Goal: Transaction & Acquisition: Purchase product/service

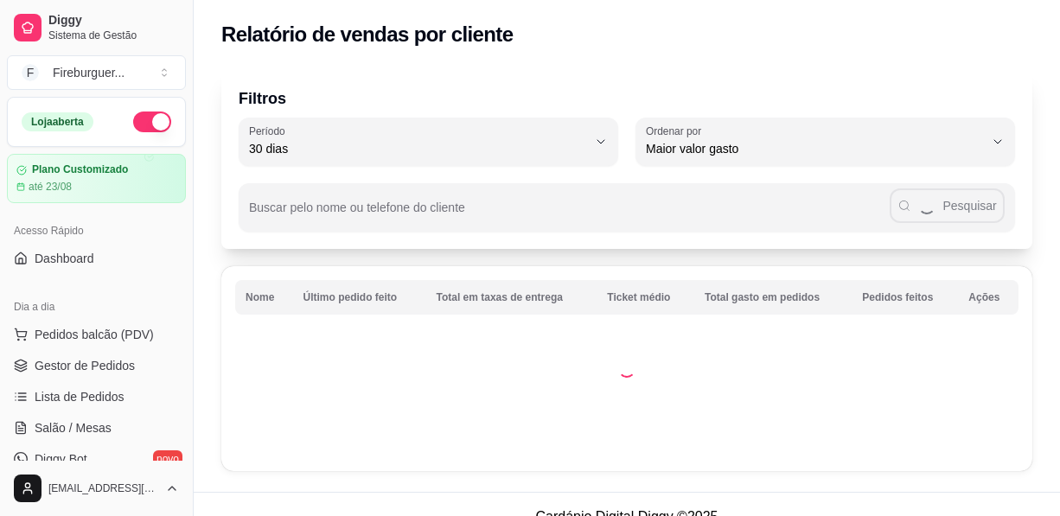
select select "30"
select select "HIGHEST_TOTAL_SPENT_WITH_ORDERS"
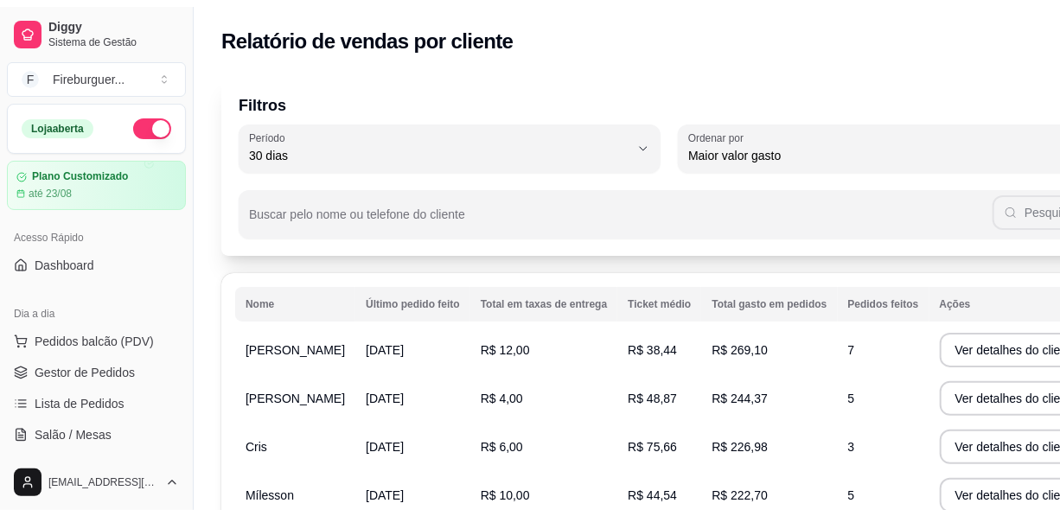
scroll to position [314, 0]
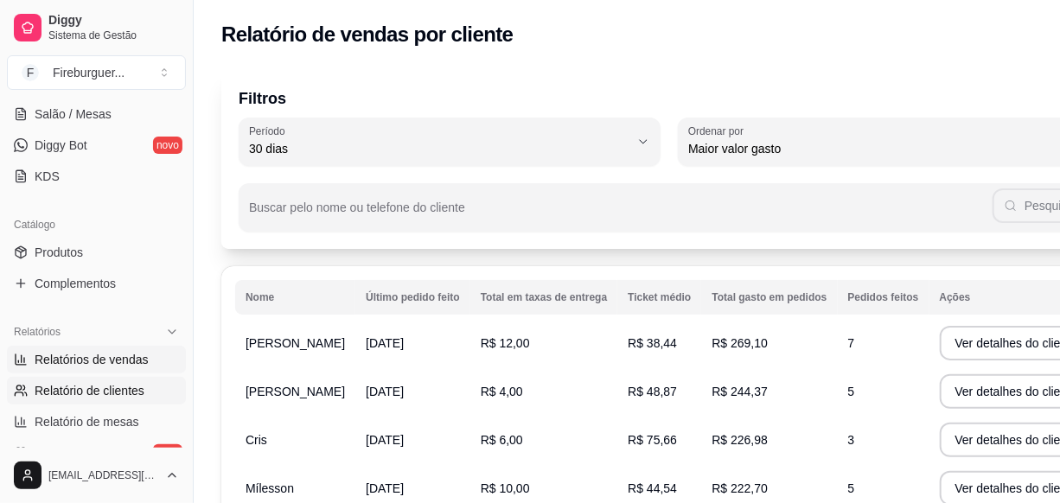
click at [114, 360] on span "Relatórios de vendas" at bounding box center [92, 359] width 114 height 17
select select "ALL"
select select "0"
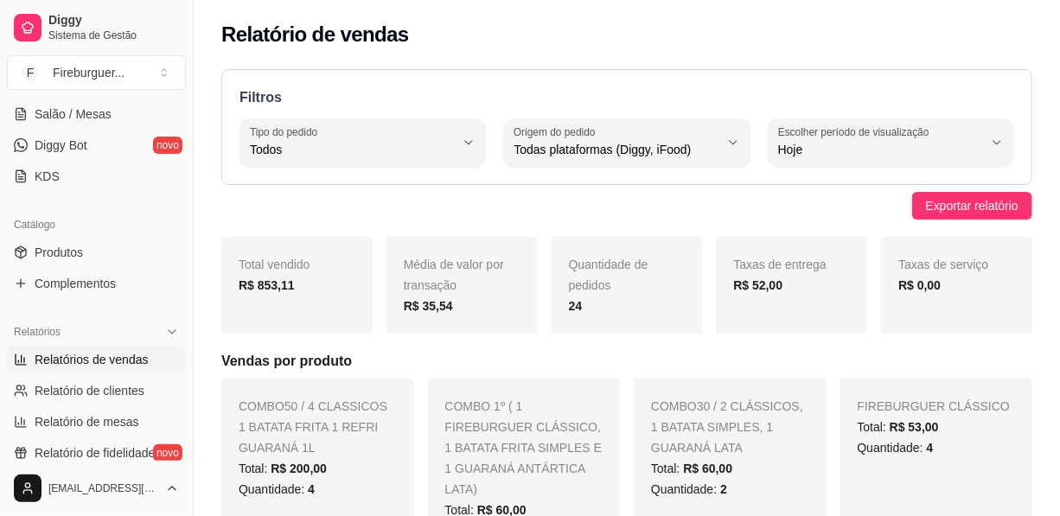
click at [114, 360] on span "Relatórios de vendas" at bounding box center [92, 359] width 114 height 17
drag, startPoint x: 189, startPoint y: 302, endPoint x: 182, endPoint y: 216, distance: 85.9
click at [182, 207] on div "Diggy Sistema de Gestão F Fireburguer ... Loja aberta Plano Customizado até 23/…" at bounding box center [96, 258] width 193 height 516
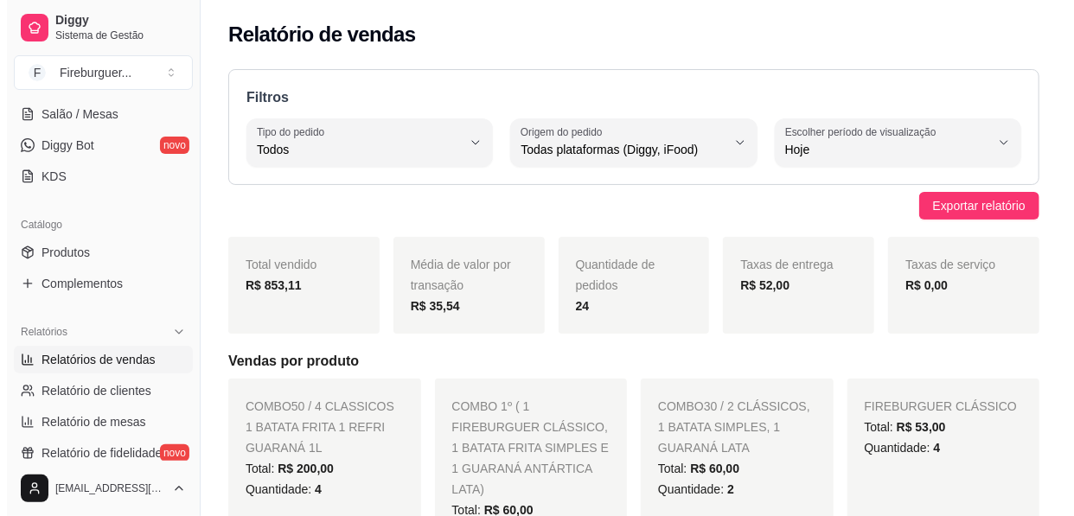
scroll to position [93, 0]
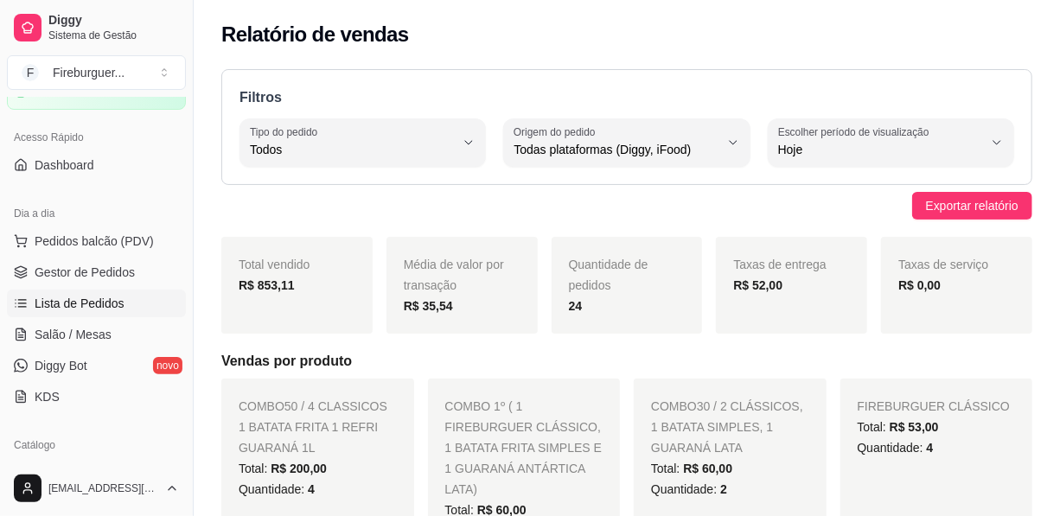
click at [109, 299] on span "Lista de Pedidos" at bounding box center [80, 303] width 90 height 17
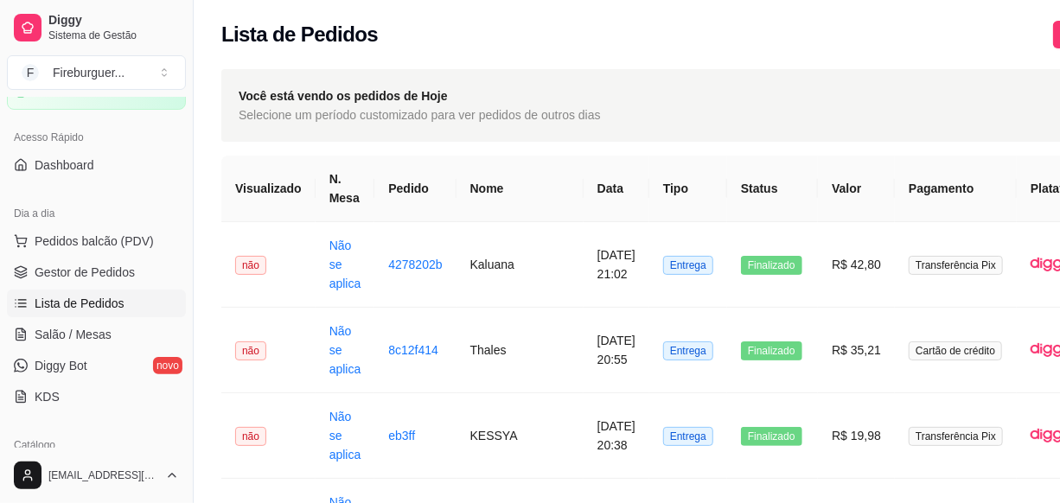
click at [107, 300] on span "Lista de Pedidos" at bounding box center [80, 303] width 90 height 17
click at [104, 250] on button "Pedidos balcão (PDV)" at bounding box center [96, 241] width 179 height 28
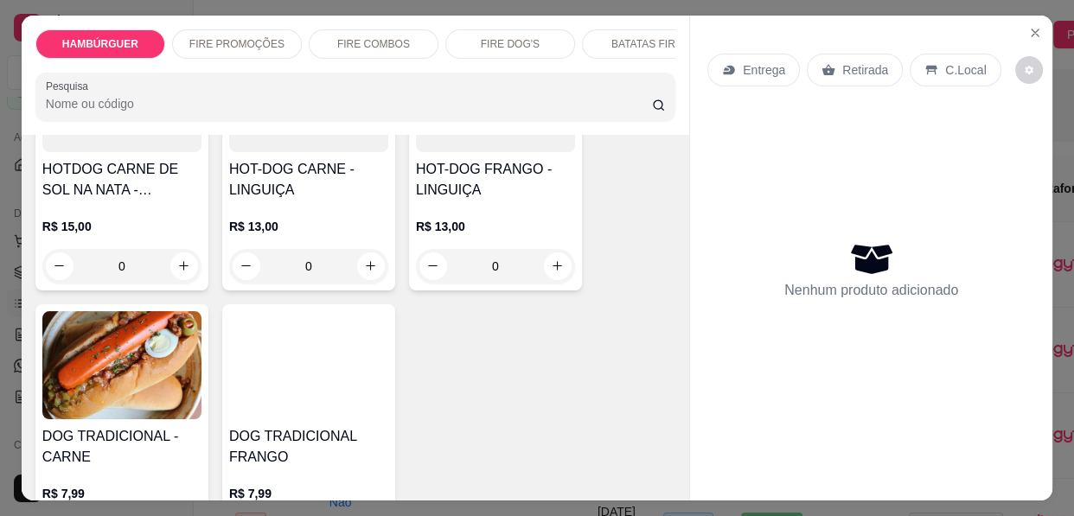
scroll to position [2200, 0]
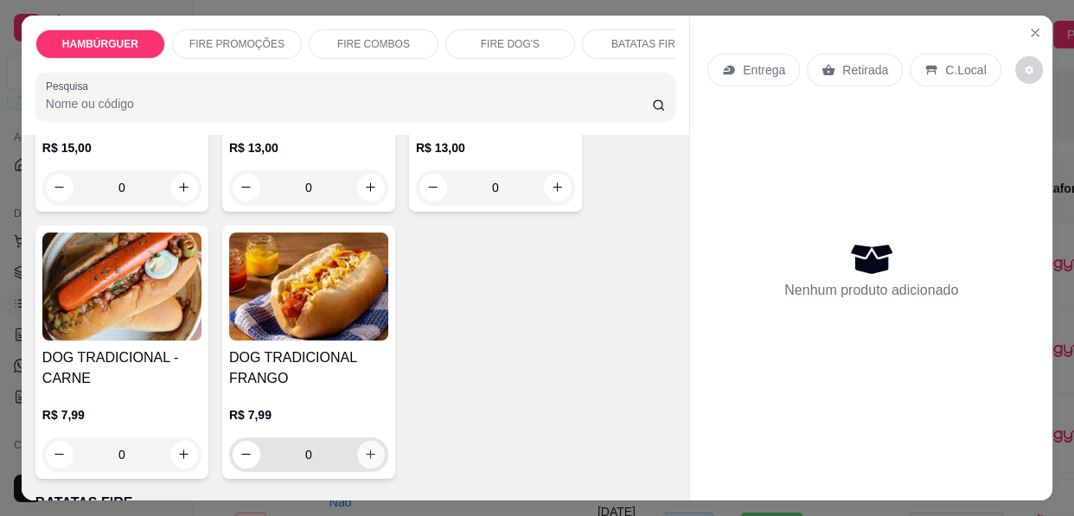
click at [364, 448] on icon "increase-product-quantity" at bounding box center [370, 454] width 13 height 13
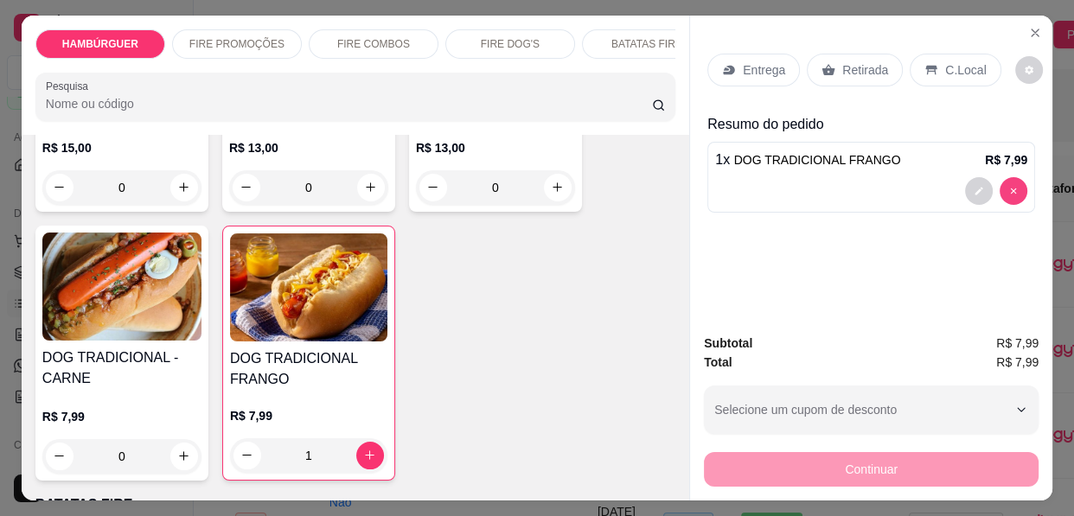
type input "0"
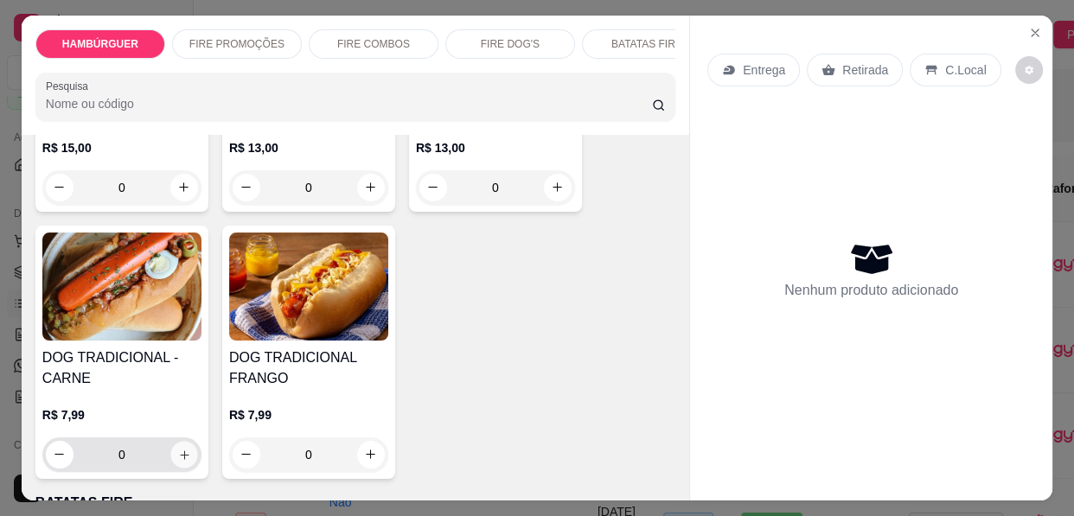
click at [178, 449] on icon "increase-product-quantity" at bounding box center [184, 455] width 13 height 13
type input "1"
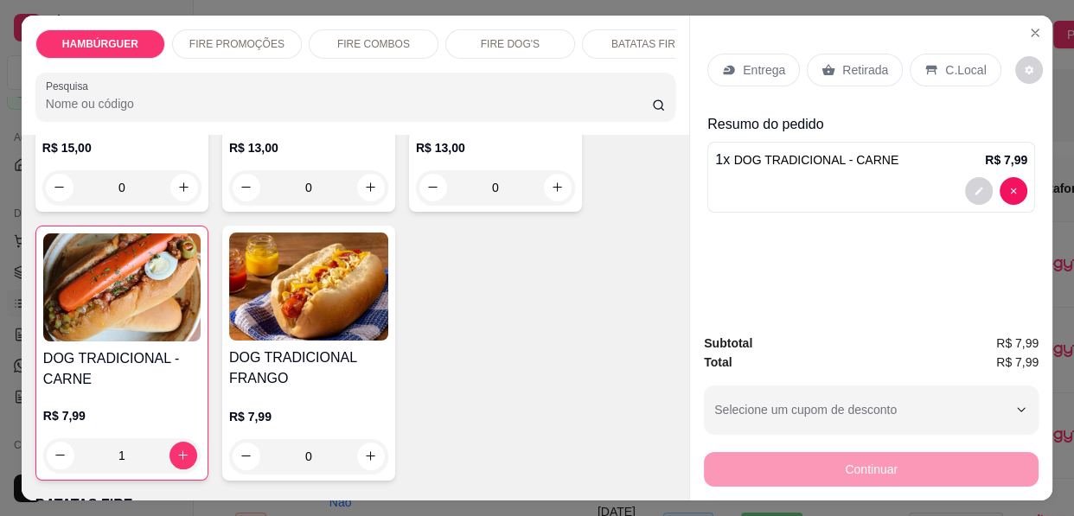
click at [754, 61] on p "Entrega" at bounding box center [764, 69] width 42 height 17
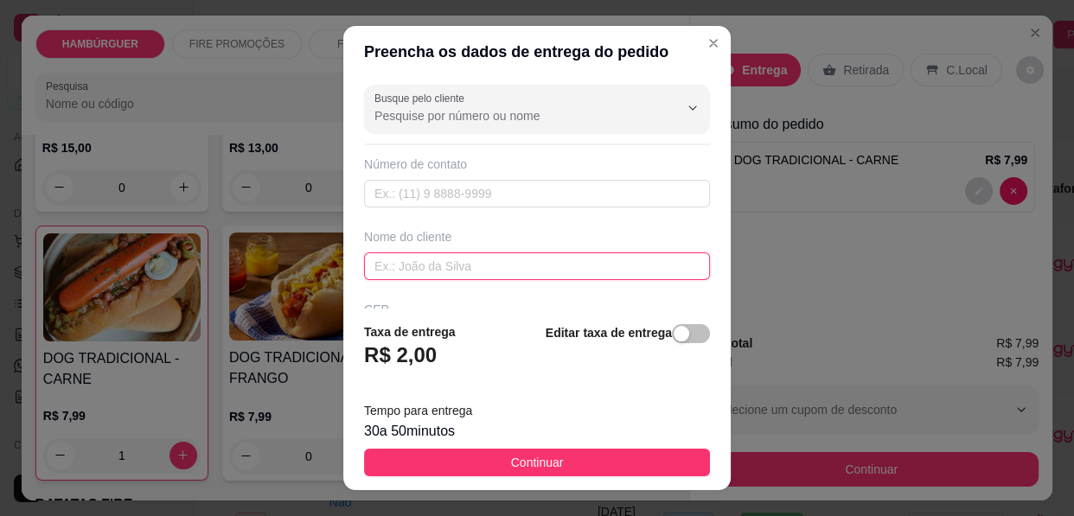
click at [437, 269] on input "text" at bounding box center [537, 266] width 346 height 28
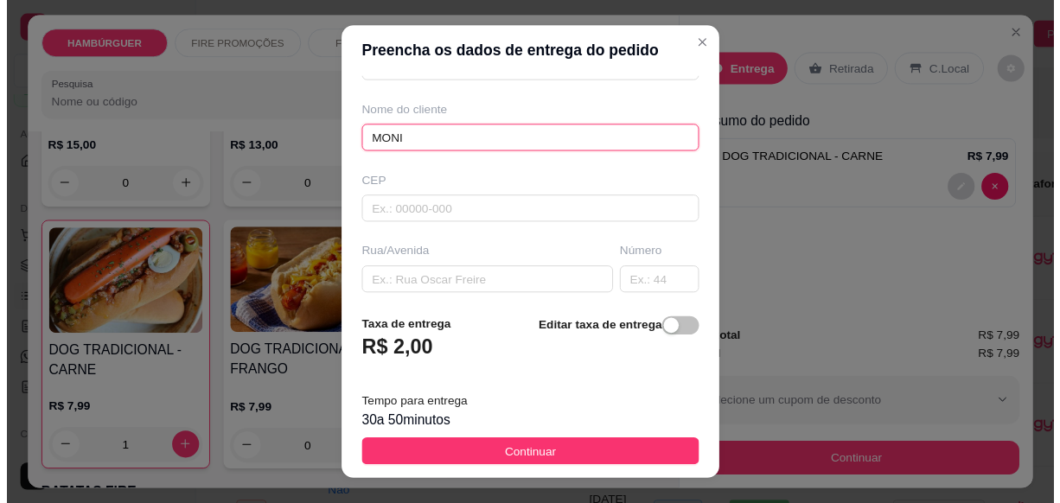
scroll to position [156, 0]
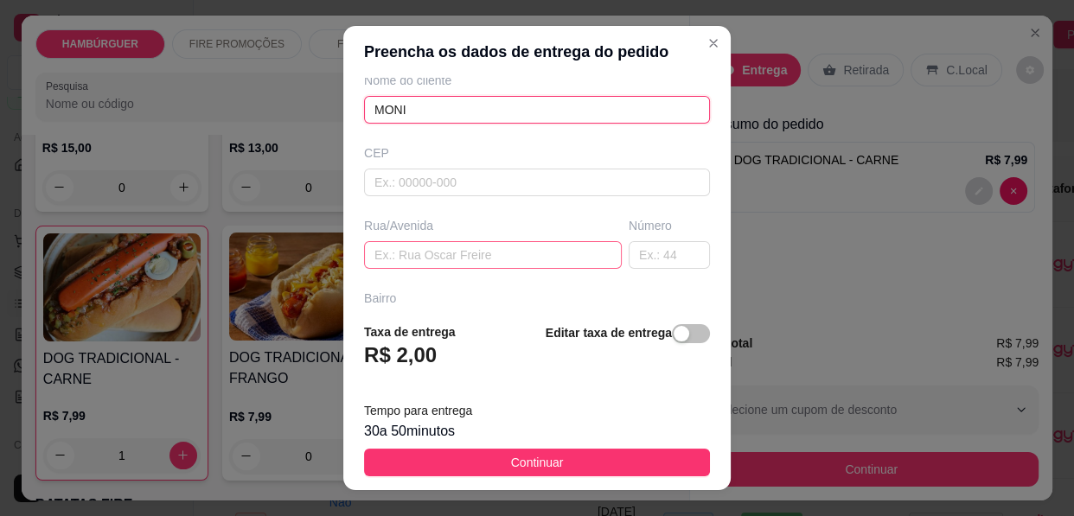
type input "MONI"
click at [404, 254] on input "text" at bounding box center [493, 255] width 258 height 28
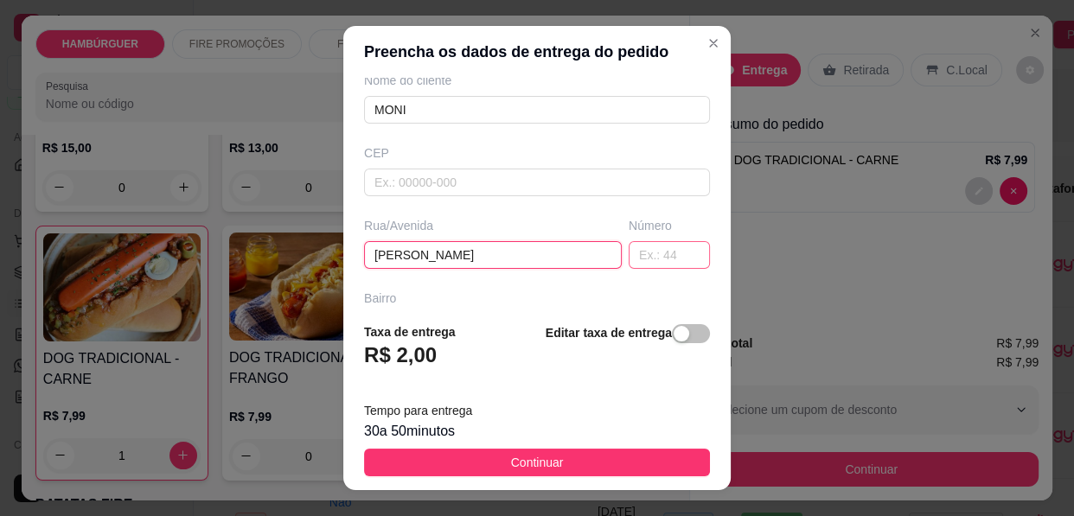
type input "[PERSON_NAME]"
click at [631, 253] on input "text" at bounding box center [668, 255] width 81 height 28
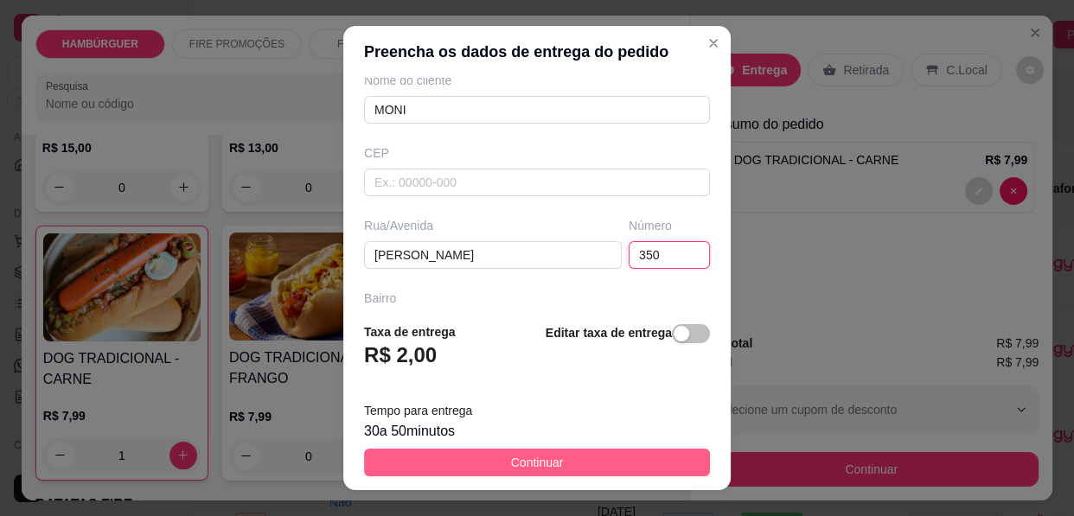
type input "350"
click at [511, 456] on span "Continuar" at bounding box center [537, 462] width 53 height 19
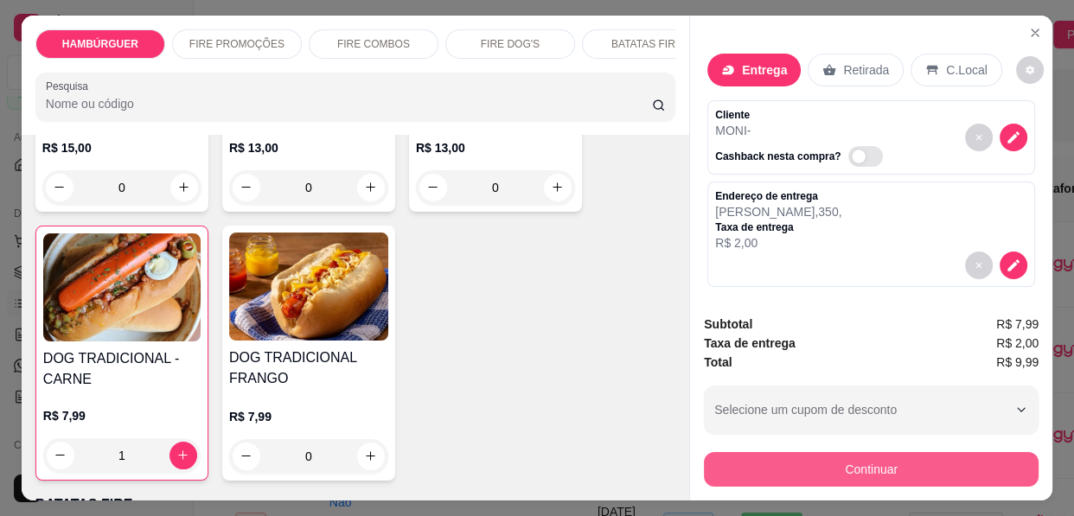
click at [800, 459] on button "Continuar" at bounding box center [871, 469] width 335 height 35
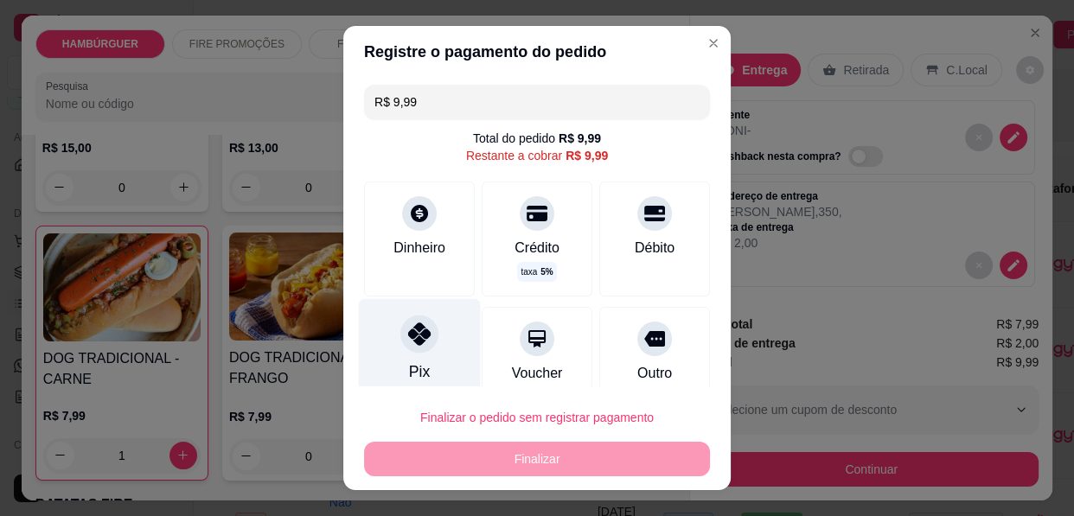
click at [402, 347] on div at bounding box center [419, 334] width 38 height 38
type input "R$ 0,00"
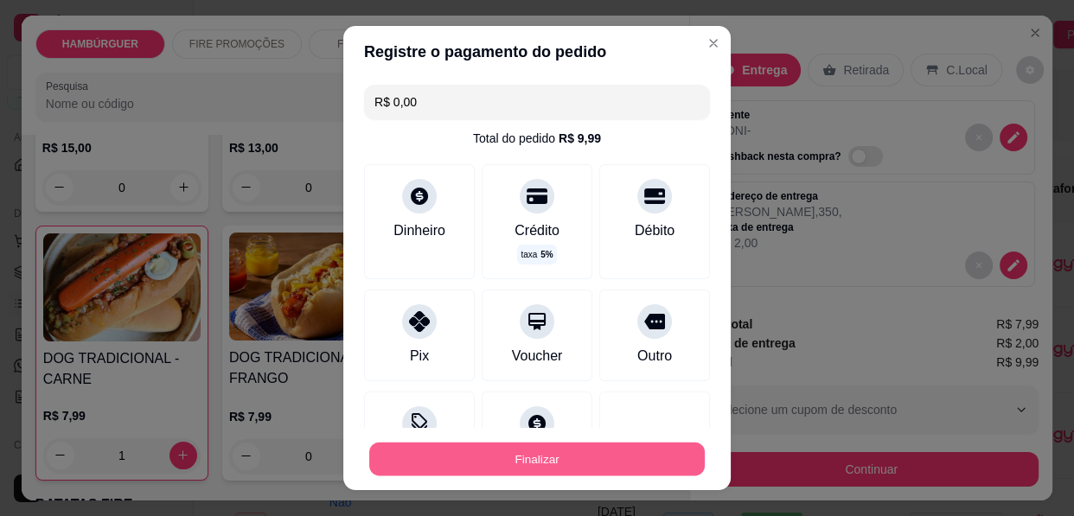
click at [443, 451] on button "Finalizar" at bounding box center [536, 460] width 335 height 34
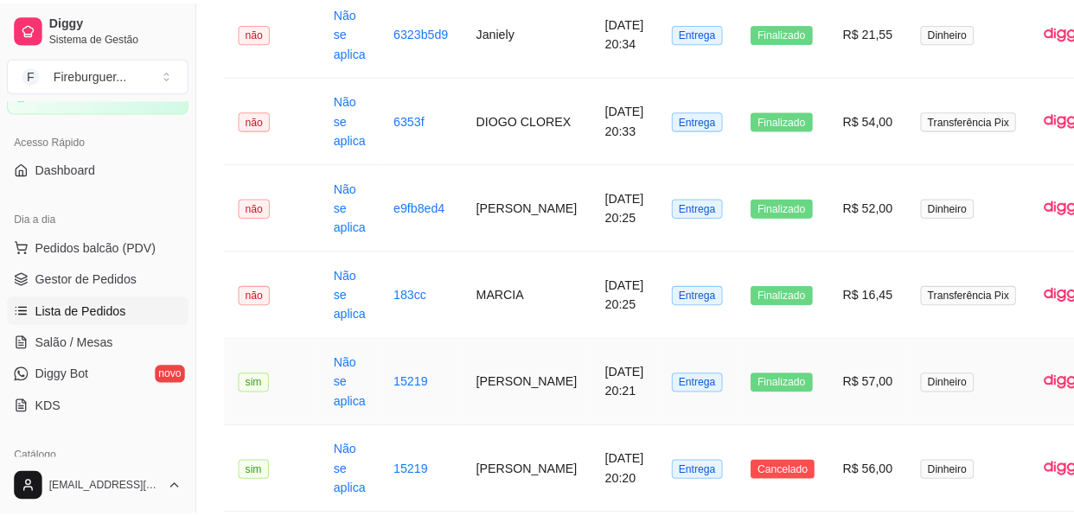
scroll to position [707, 0]
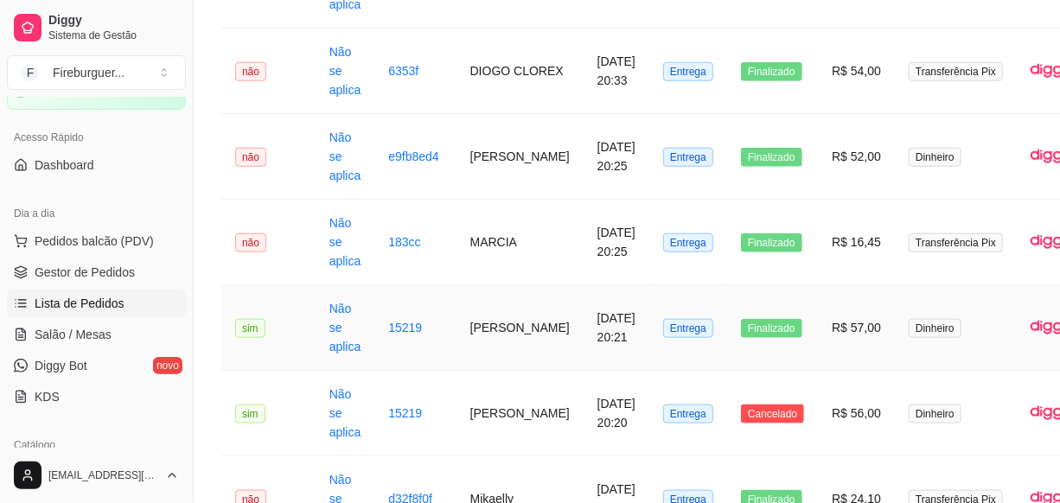
click at [686, 329] on span "Entrega" at bounding box center [688, 328] width 50 height 19
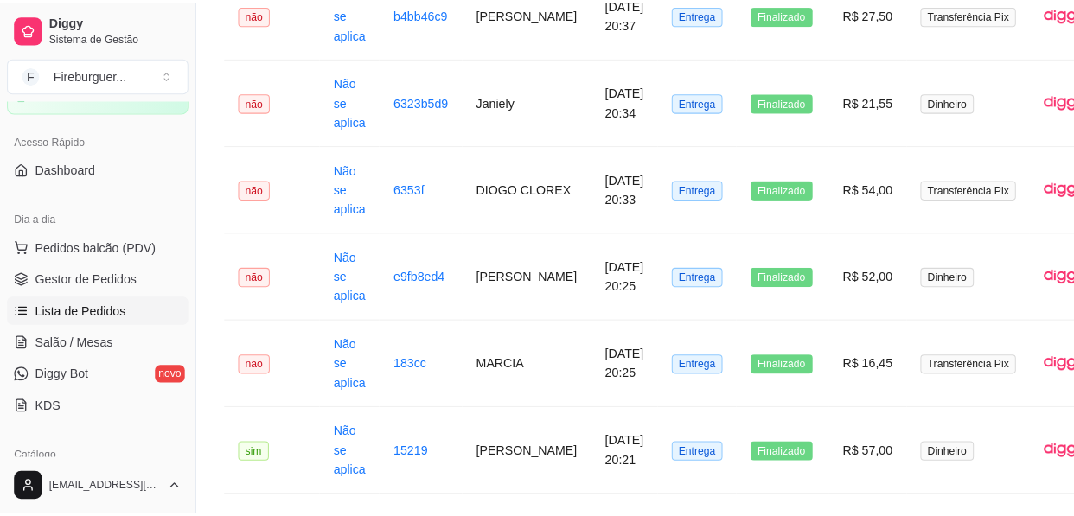
scroll to position [0, 0]
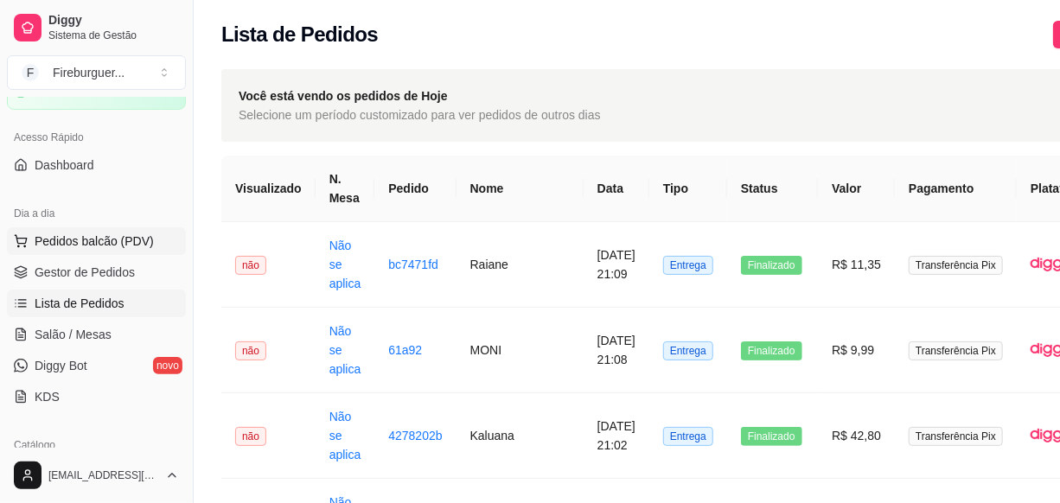
click at [36, 238] on span "Pedidos balcão (PDV)" at bounding box center [94, 241] width 119 height 17
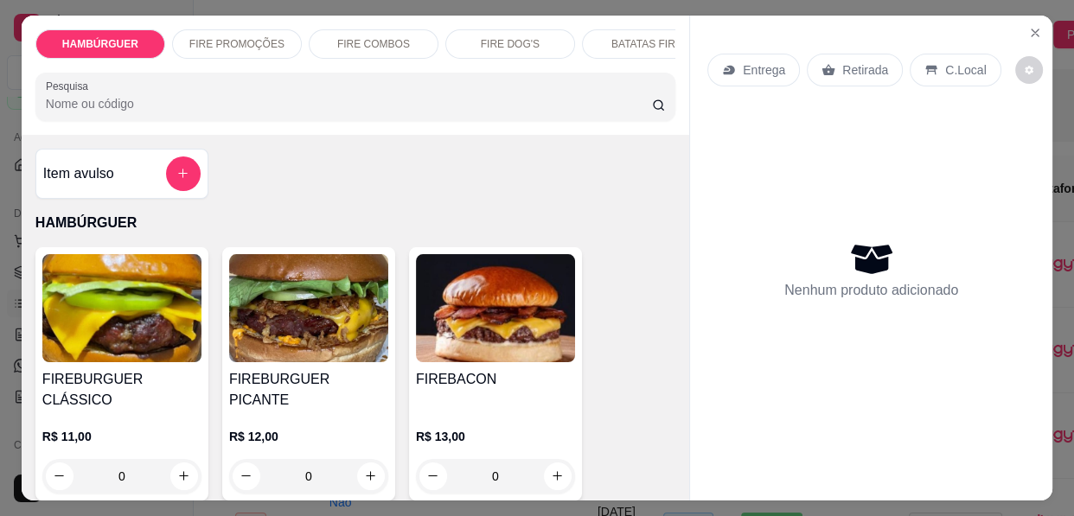
click at [177, 459] on div "0" at bounding box center [121, 476] width 159 height 35
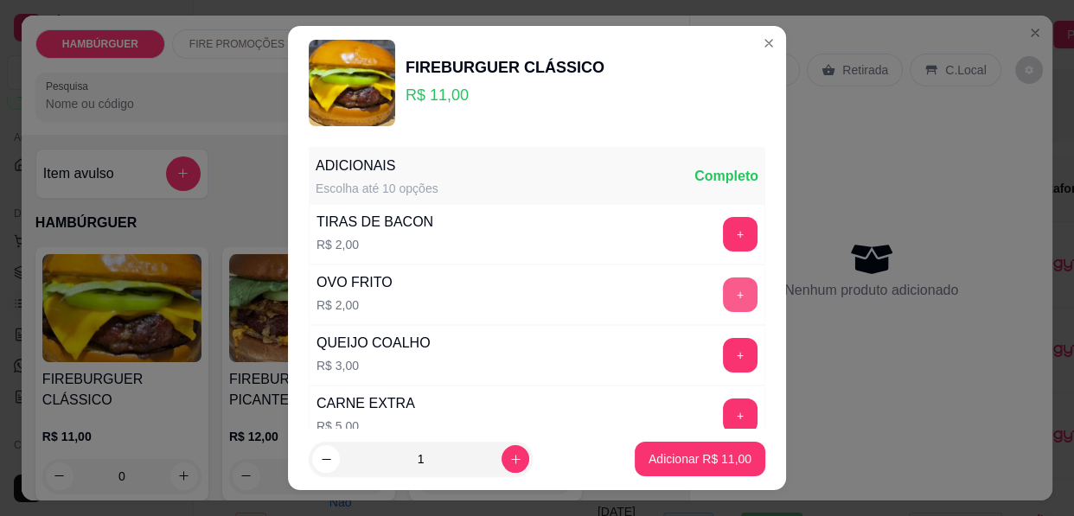
click at [723, 290] on button "+" at bounding box center [740, 295] width 35 height 35
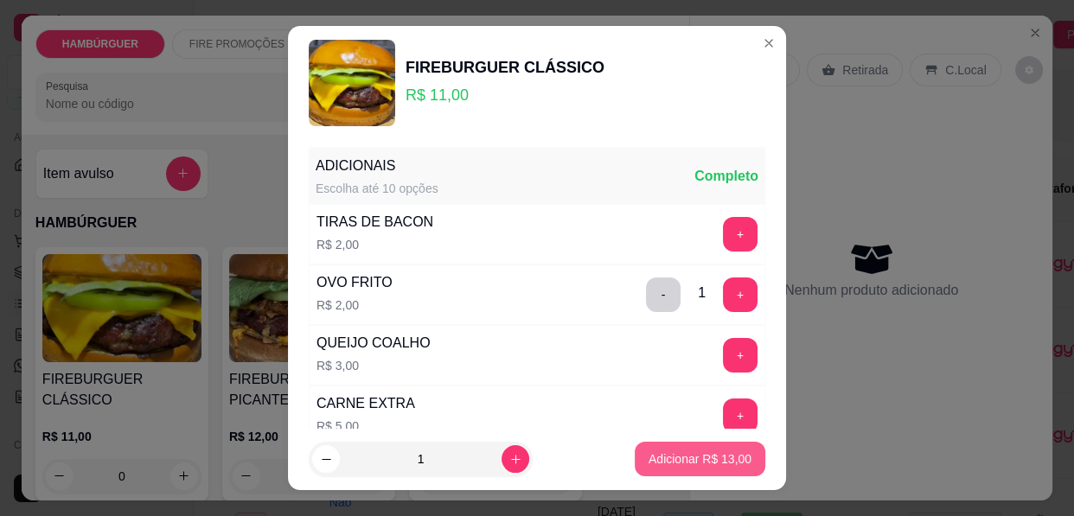
click at [663, 456] on p "Adicionar R$ 13,00" at bounding box center [699, 458] width 103 height 17
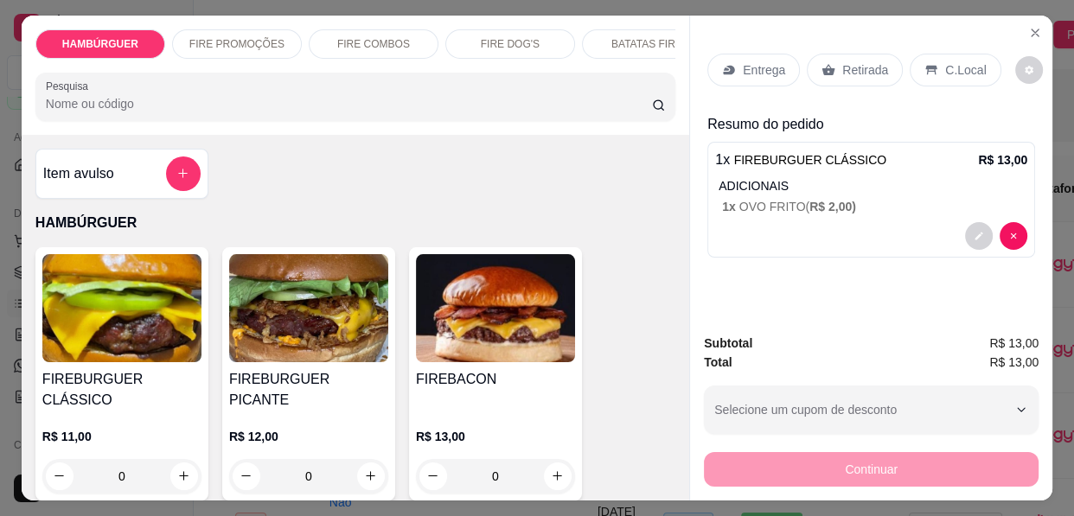
click at [723, 66] on icon at bounding box center [728, 71] width 11 height 10
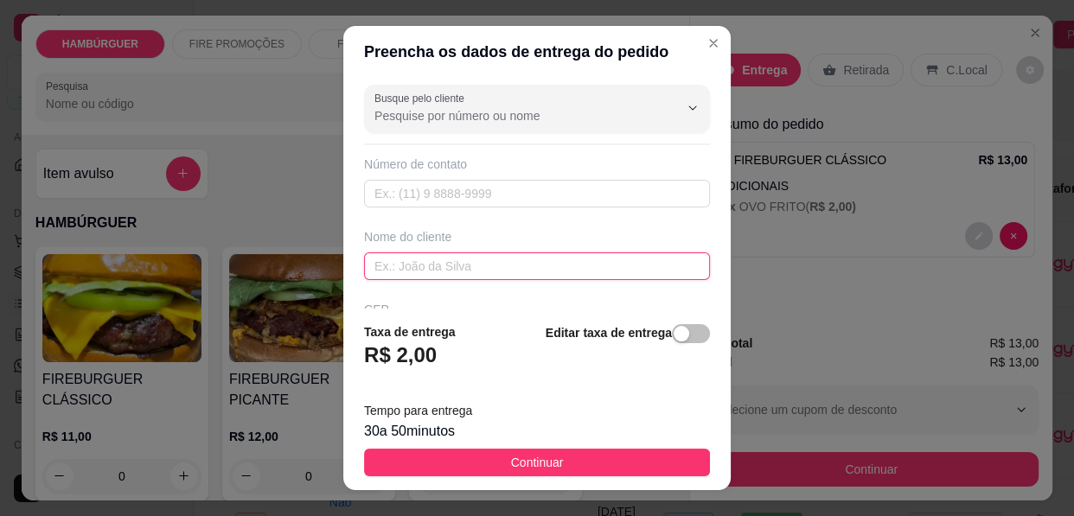
click at [421, 271] on input "text" at bounding box center [537, 266] width 346 height 28
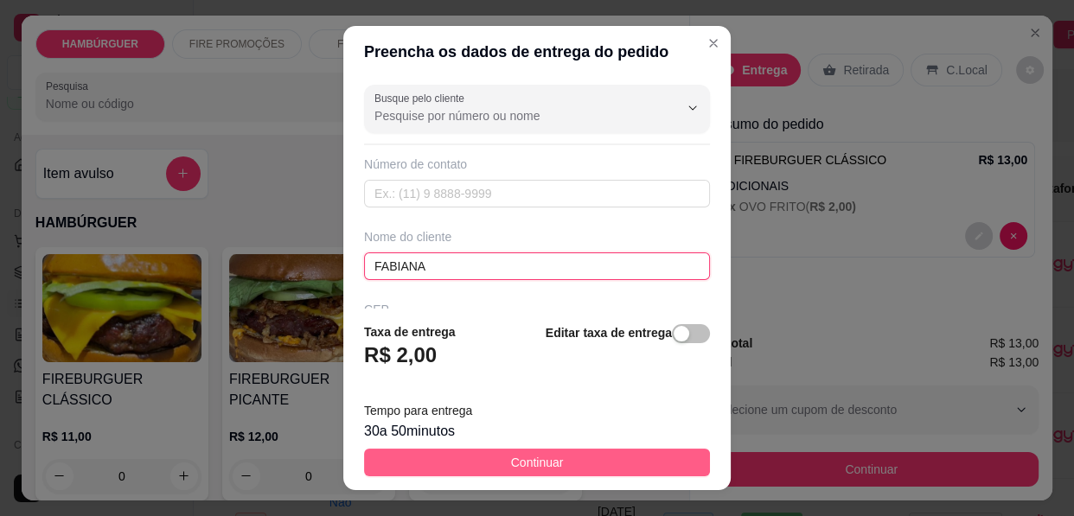
type input "FABIANA"
click at [470, 468] on button "Continuar" at bounding box center [537, 463] width 346 height 28
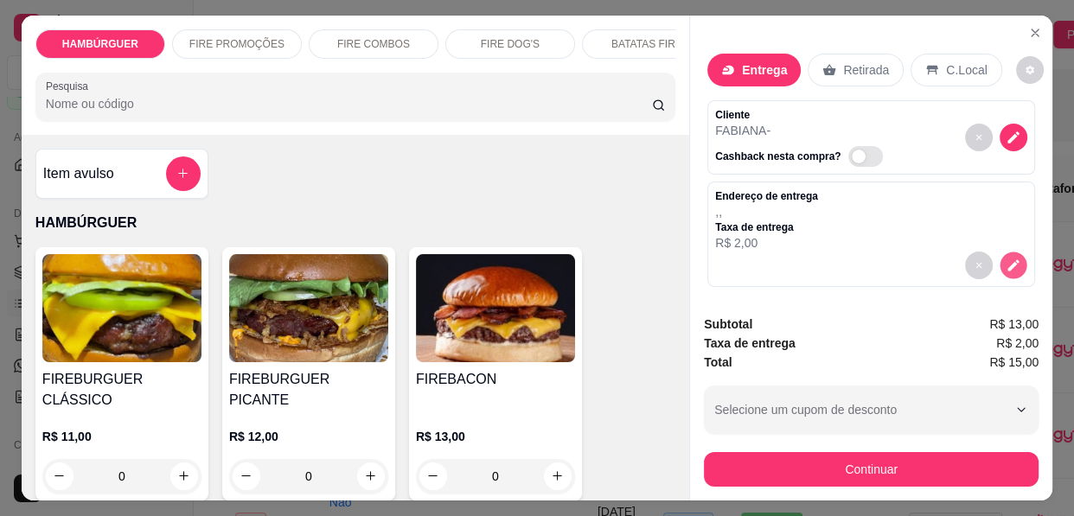
click at [1005, 258] on icon "decrease-product-quantity" at bounding box center [1012, 265] width 15 height 15
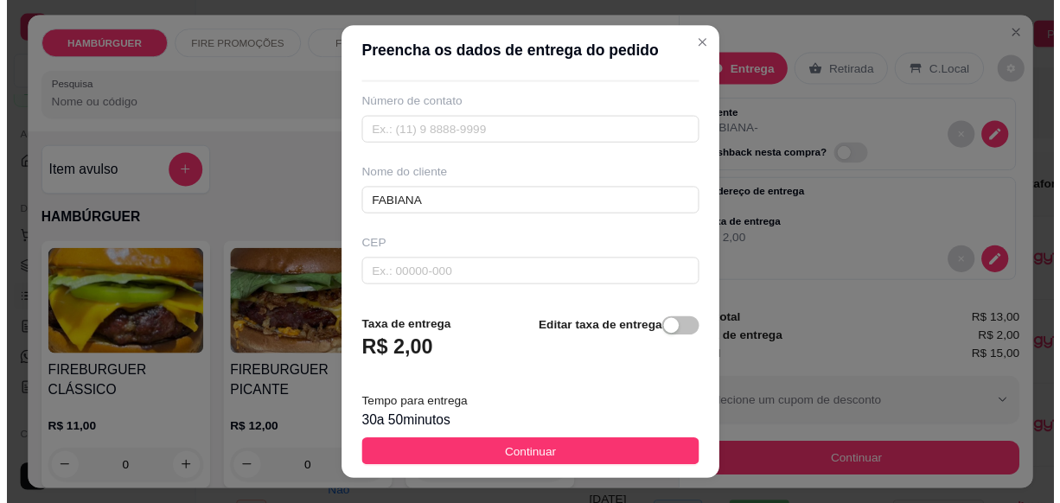
scroll to position [235, 0]
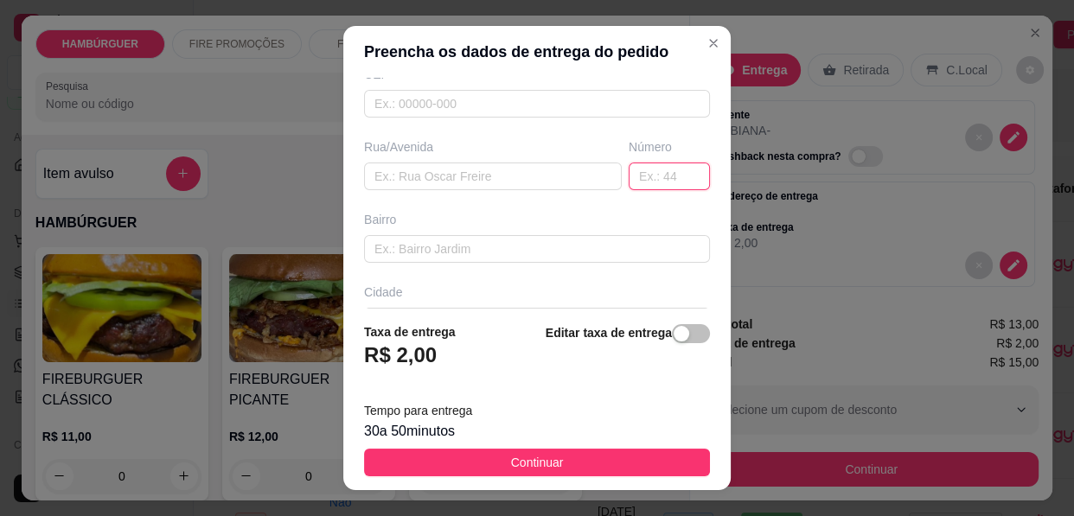
click at [669, 169] on input "text" at bounding box center [668, 177] width 81 height 28
type input "110"
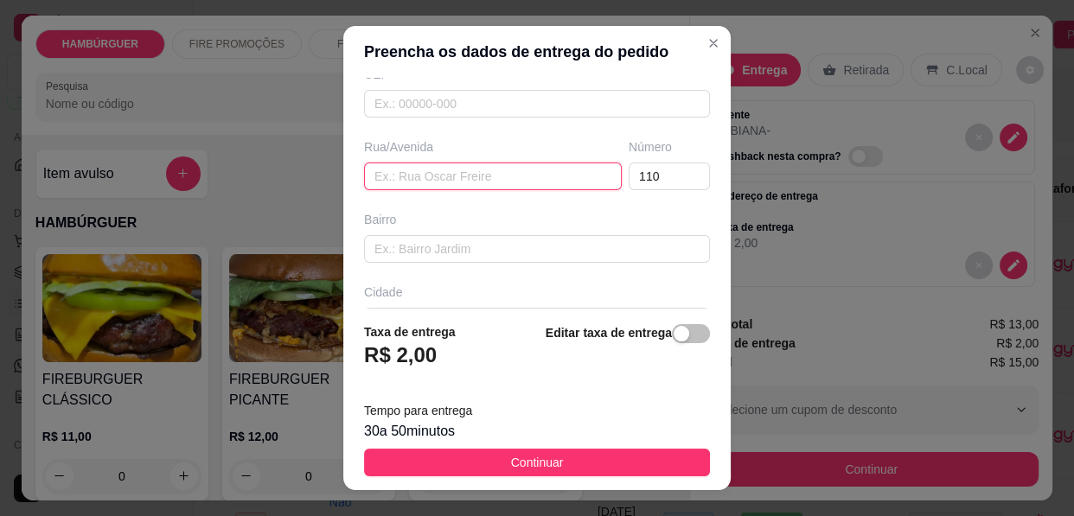
click at [414, 173] on input "text" at bounding box center [493, 177] width 258 height 28
type input "[PERSON_NAME]"
click at [529, 448] on footer "Taxa de entrega R$ 2,00 Editar taxa de entrega Tempo para entrega 30 a 50 minut…" at bounding box center [536, 400] width 387 height 182
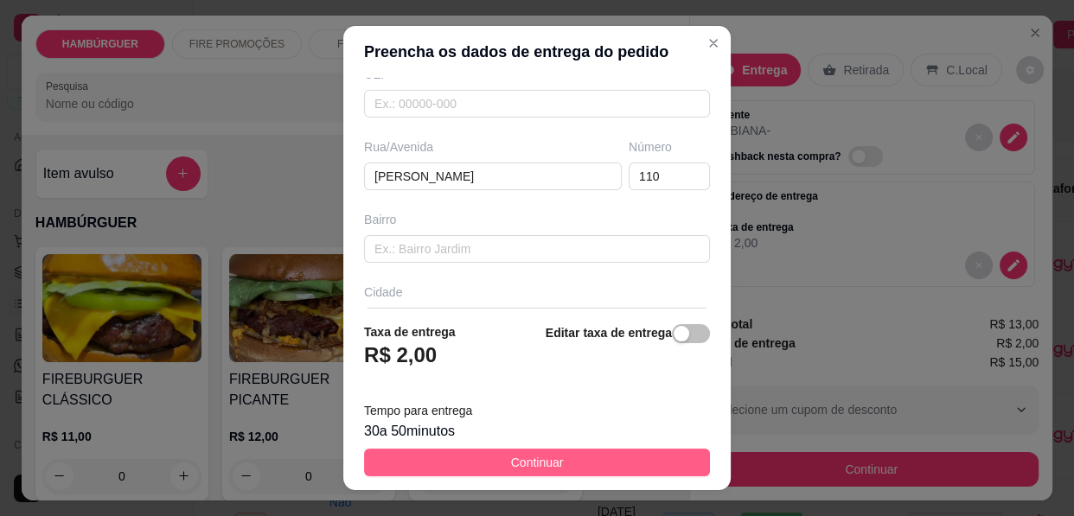
click at [530, 457] on span "Continuar" at bounding box center [537, 462] width 53 height 19
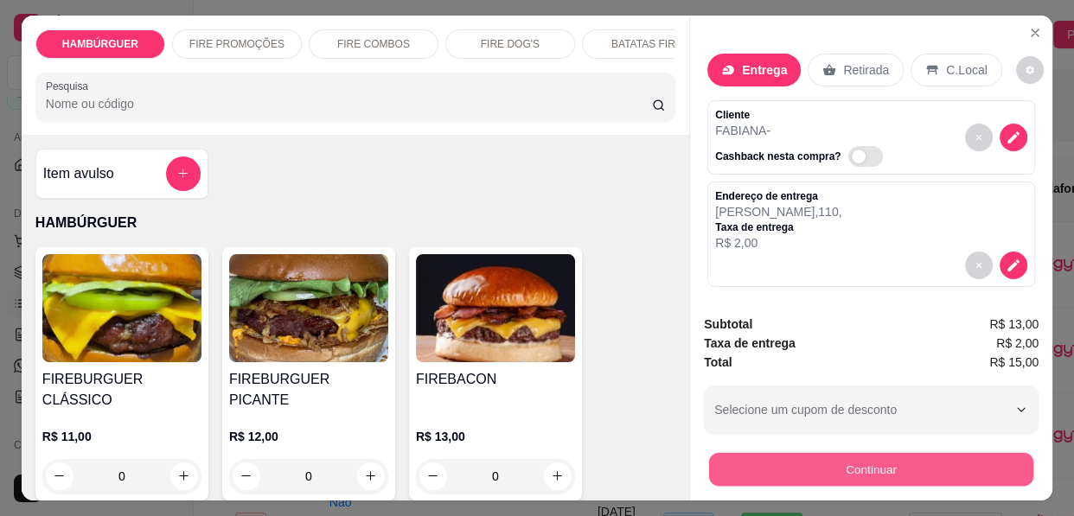
click at [827, 462] on button "Continuar" at bounding box center [871, 470] width 324 height 34
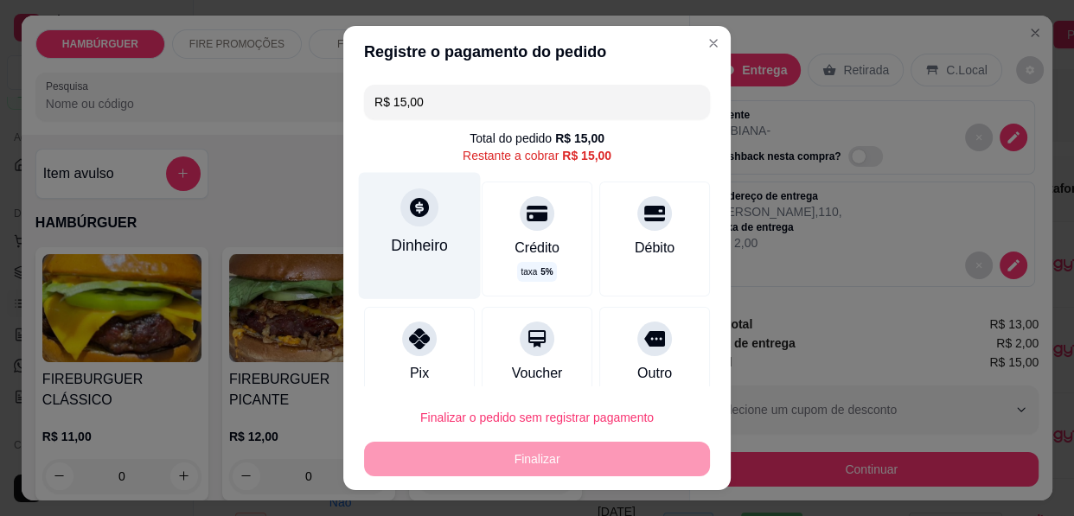
click at [411, 211] on icon at bounding box center [419, 207] width 19 height 19
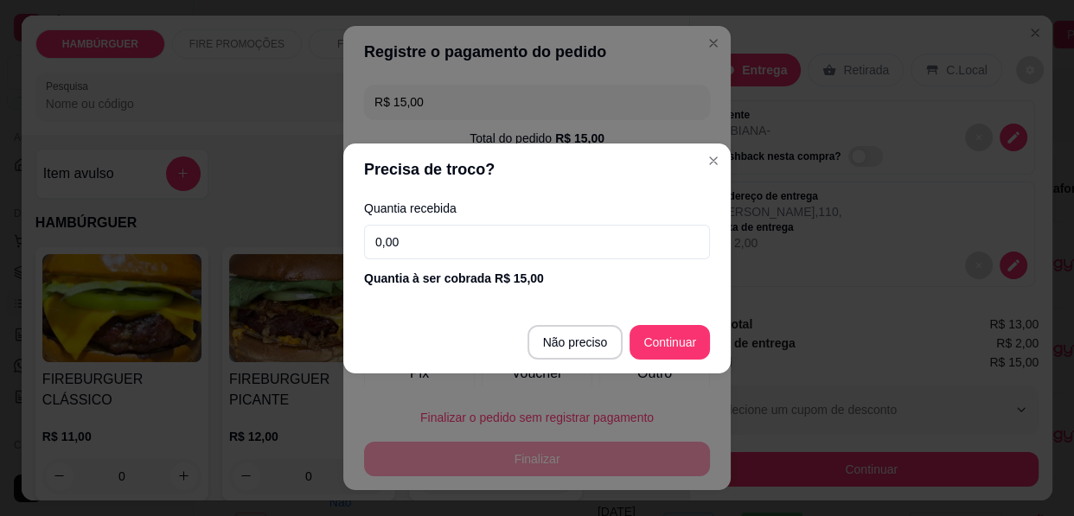
click at [434, 241] on input "0,00" at bounding box center [537, 242] width 346 height 35
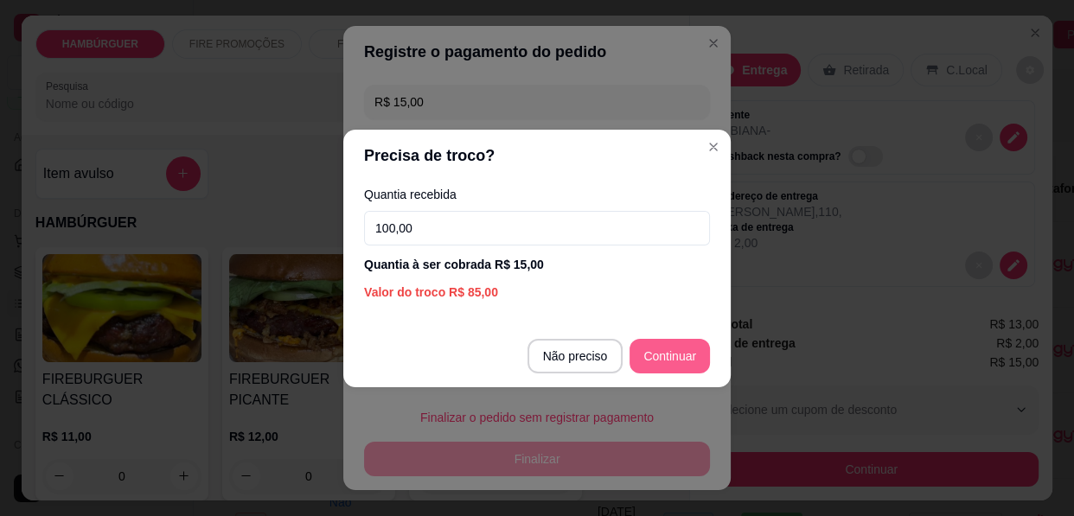
type input "100,00"
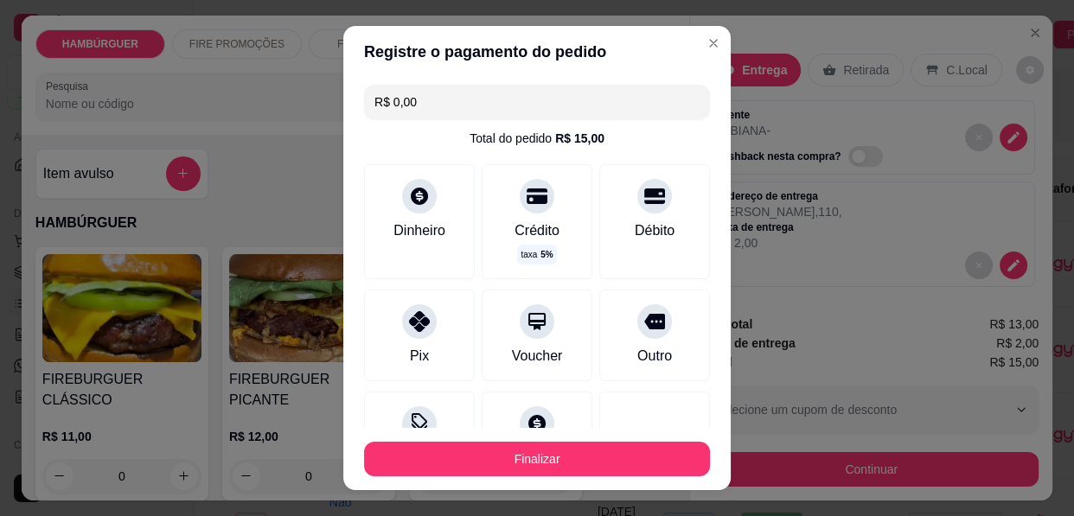
type input "R$ 0,00"
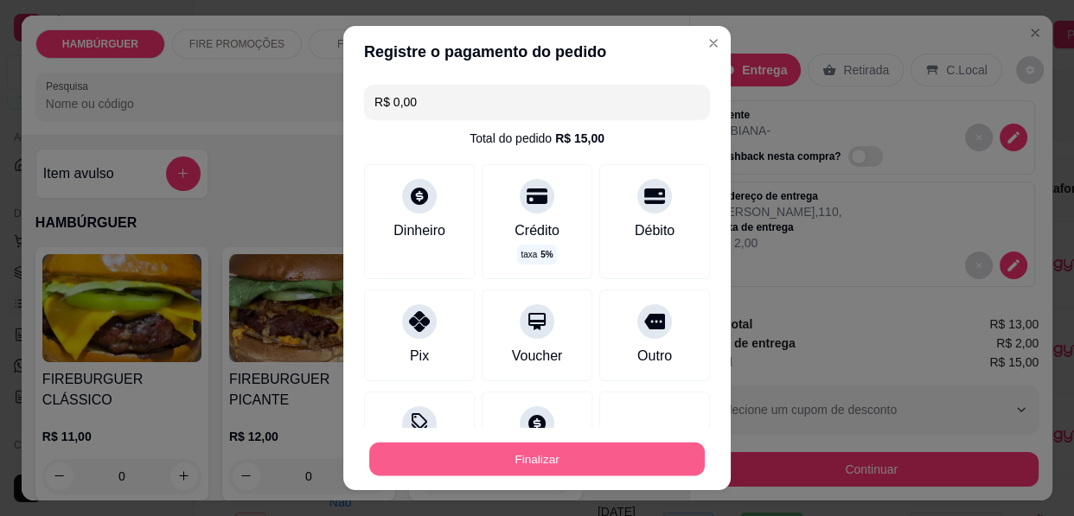
click at [565, 450] on button "Finalizar" at bounding box center [536, 460] width 335 height 34
